Goal: Information Seeking & Learning: Learn about a topic

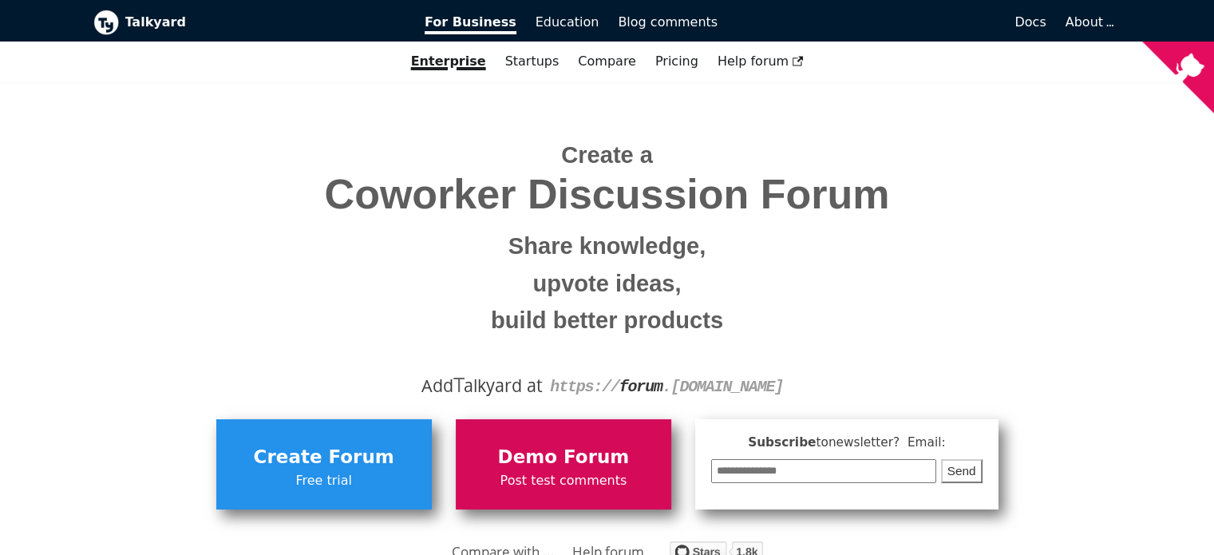
click at [584, 443] on span "Demo Forum" at bounding box center [563, 457] width 199 height 30
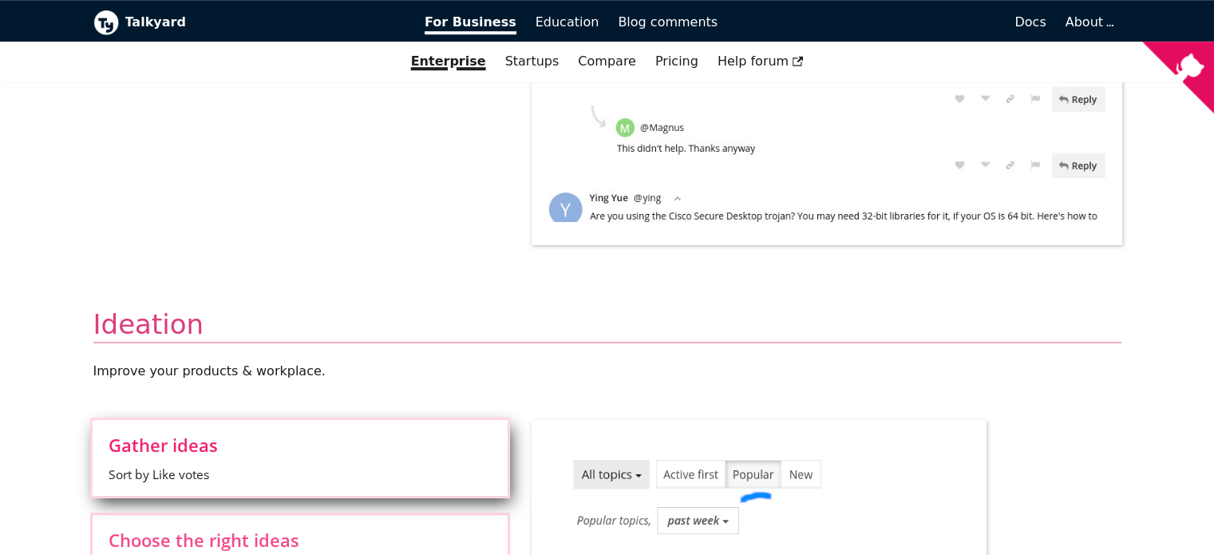
scroll to position [1596, 0]
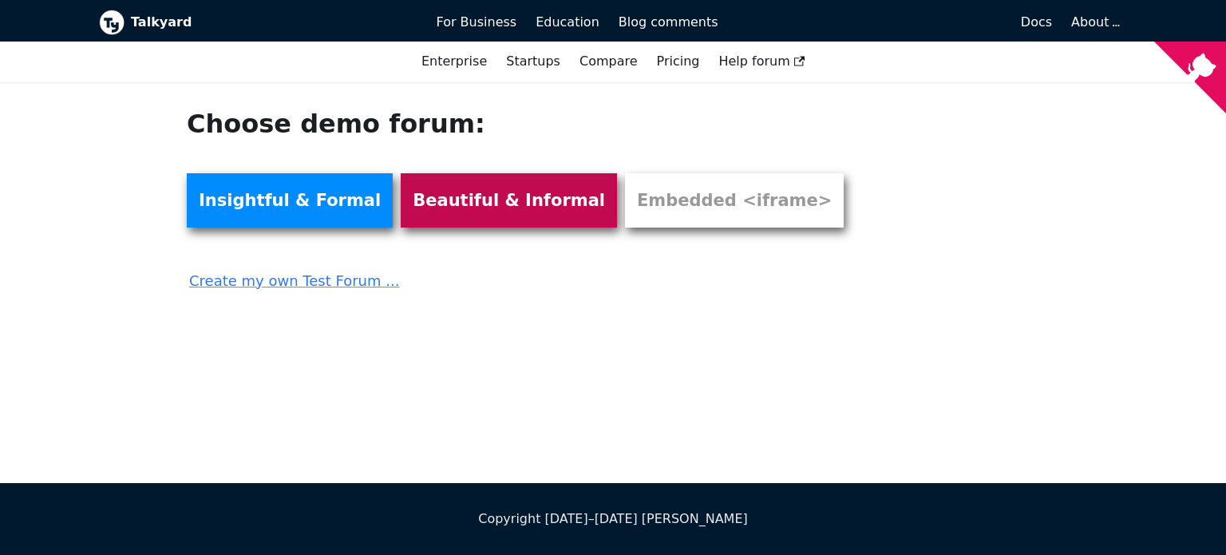
click at [517, 200] on link "Beautiful & Informal" at bounding box center [509, 200] width 216 height 54
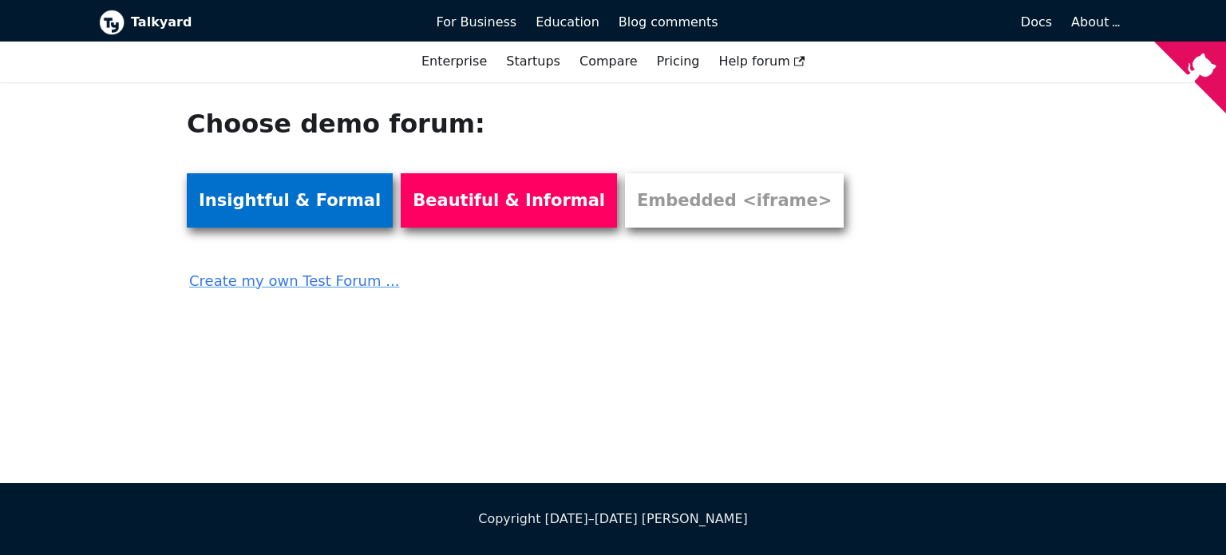
click at [214, 197] on link "Insightful & Formal" at bounding box center [290, 200] width 206 height 54
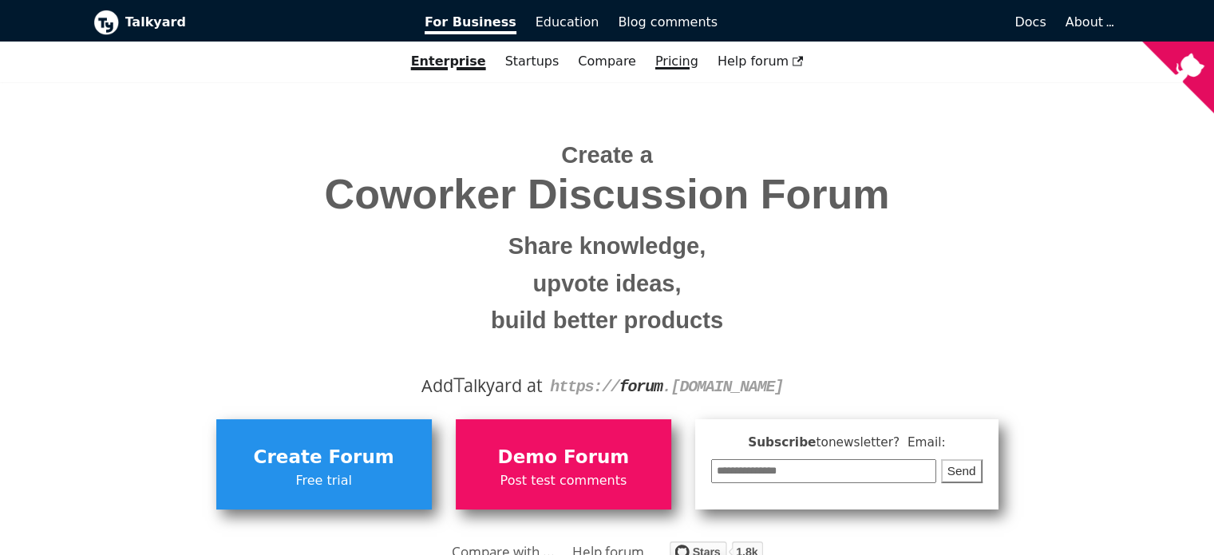
click at [675, 68] on link "Pricing" at bounding box center [677, 61] width 62 height 27
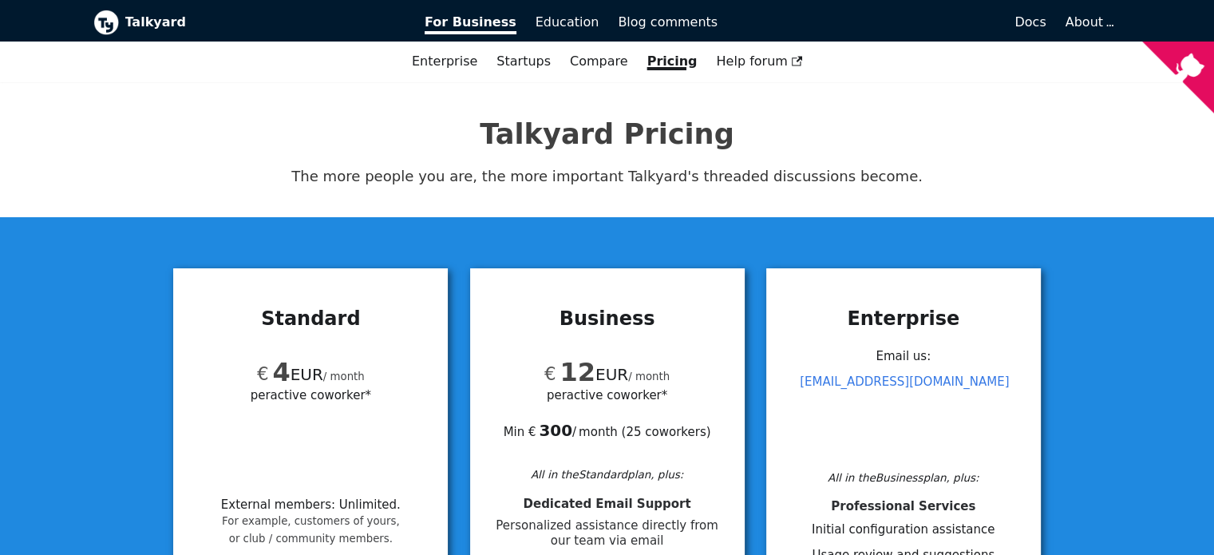
scroll to position [399, 0]
